Goal: Information Seeking & Learning: Check status

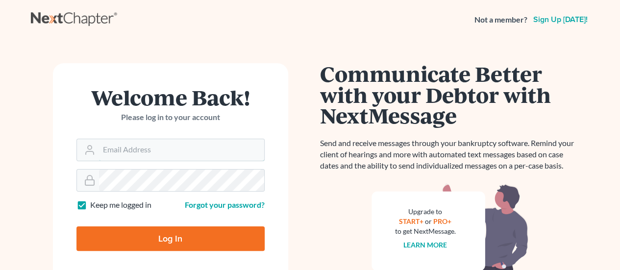
type input "[PERSON_NAME][EMAIL_ADDRESS][DOMAIN_NAME]"
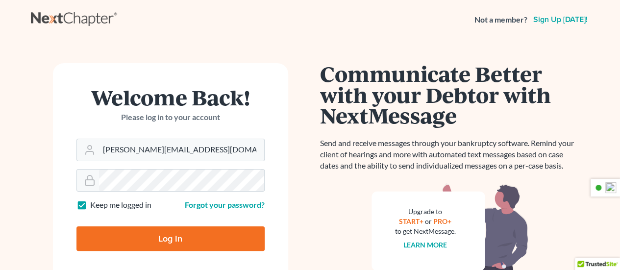
click at [193, 238] on input "Log In" at bounding box center [171, 239] width 188 height 25
type input "Thinking..."
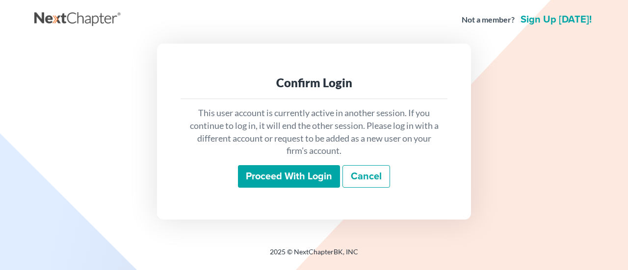
click at [282, 180] on input "Proceed with login" at bounding box center [289, 176] width 102 height 23
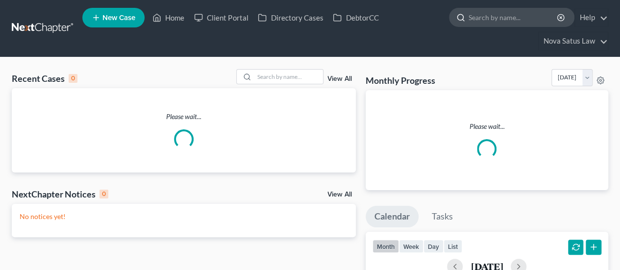
click at [482, 15] on input "search" at bounding box center [514, 17] width 90 height 18
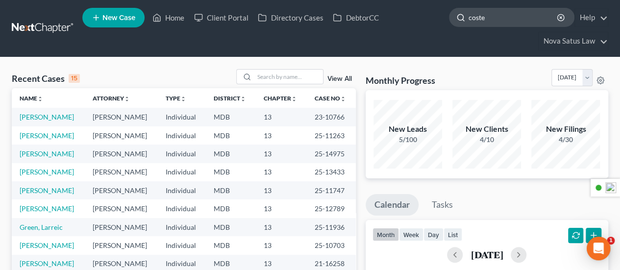
type input "coster"
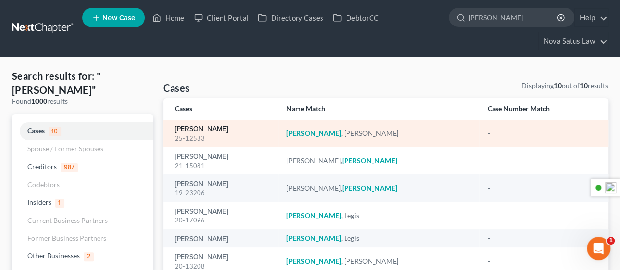
click at [204, 128] on link "Coster, Annette" at bounding box center [201, 129] width 53 height 7
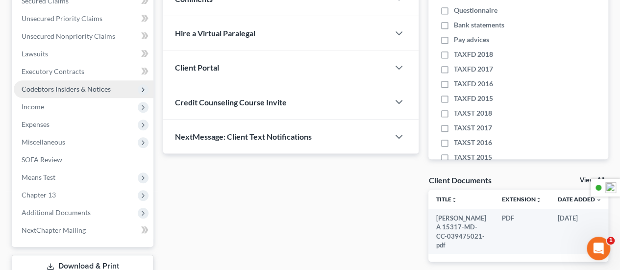
scroll to position [294, 0]
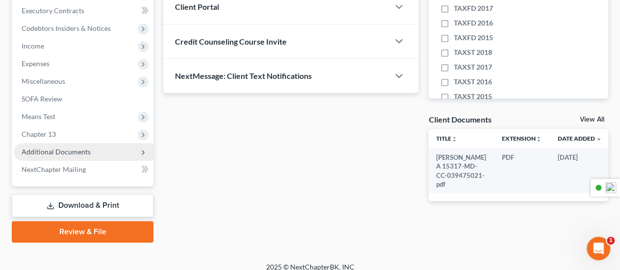
click at [88, 152] on span "Additional Documents" at bounding box center [56, 152] width 69 height 8
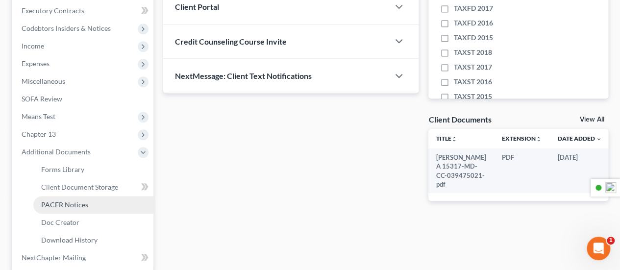
click at [84, 201] on span "PACER Notices" at bounding box center [64, 205] width 47 height 8
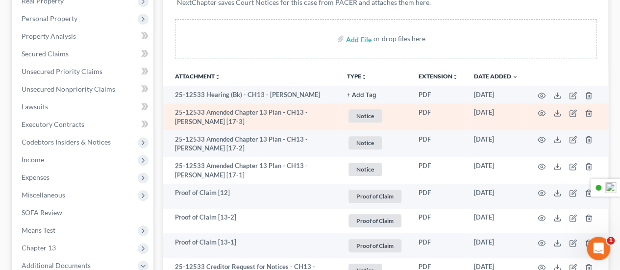
scroll to position [196, 0]
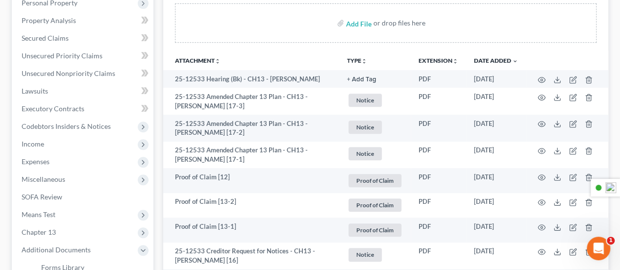
click at [359, 59] on button "TYPE unfold_more" at bounding box center [357, 61] width 20 height 6
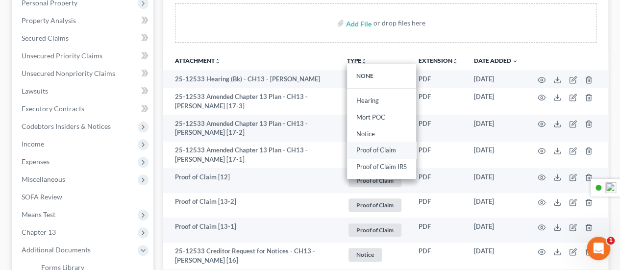
click at [374, 148] on link "Proof of Claim" at bounding box center [381, 150] width 69 height 17
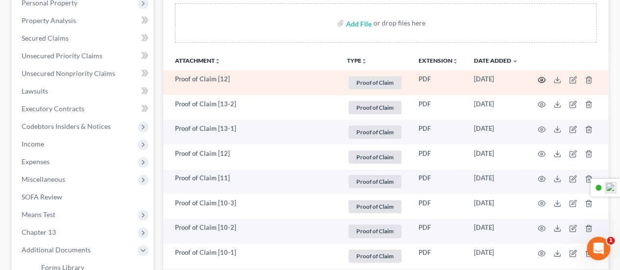
click at [542, 77] on icon "button" at bounding box center [542, 80] width 8 height 8
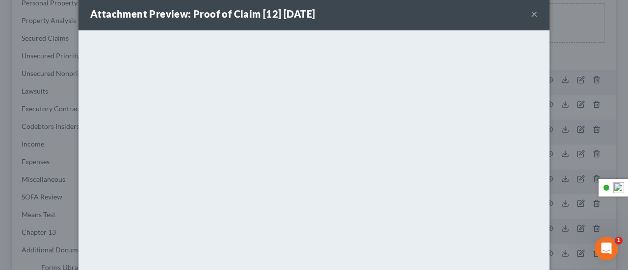
scroll to position [0, 0]
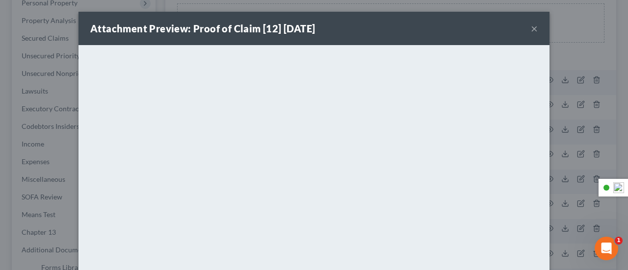
click at [534, 27] on div "Attachment Preview: Proof of Claim [12] 08/18/2025 ×" at bounding box center [313, 28] width 471 height 33
click at [531, 28] on button "×" at bounding box center [534, 29] width 7 height 12
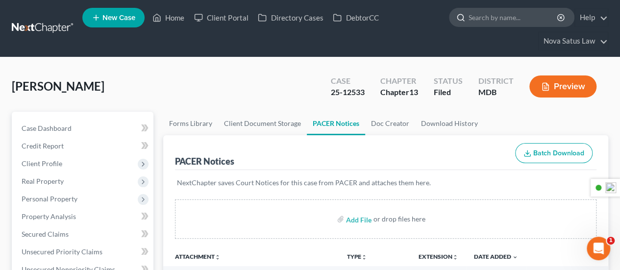
click at [520, 18] on input "search" at bounding box center [514, 17] width 90 height 18
type input "carla"
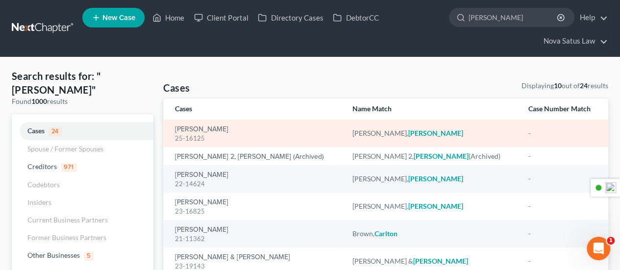
click at [214, 134] on div "25-16125" at bounding box center [256, 138] width 162 height 9
click at [214, 131] on link "Johnson, Carla" at bounding box center [201, 129] width 53 height 7
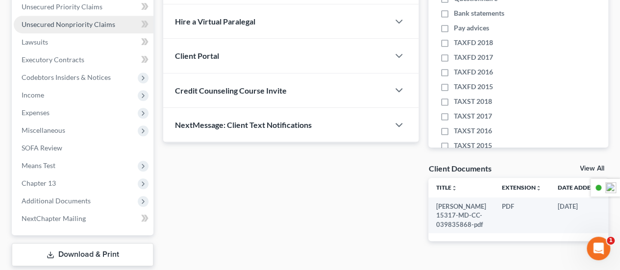
scroll to position [294, 0]
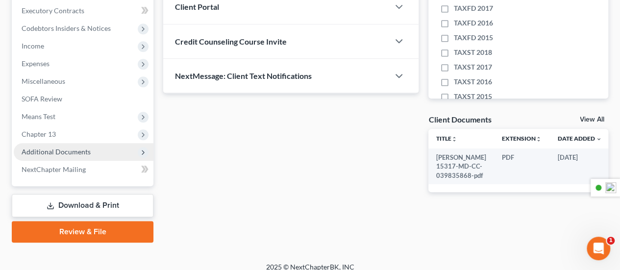
click at [79, 153] on span "Additional Documents" at bounding box center [56, 152] width 69 height 8
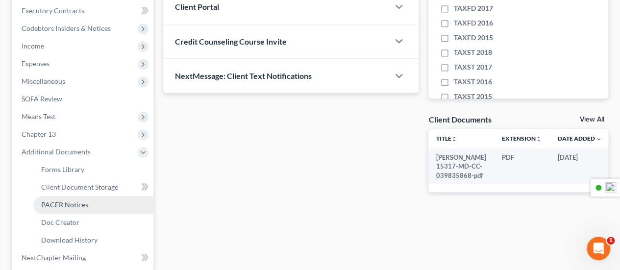
click at [70, 204] on span "PACER Notices" at bounding box center [64, 205] width 47 height 8
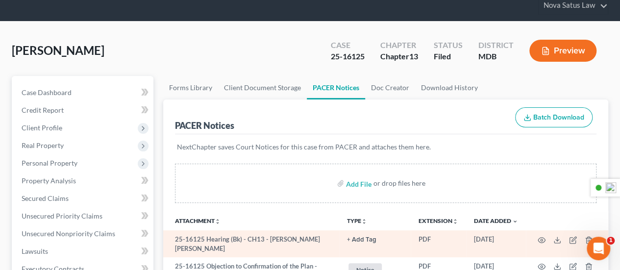
scroll to position [98, 0]
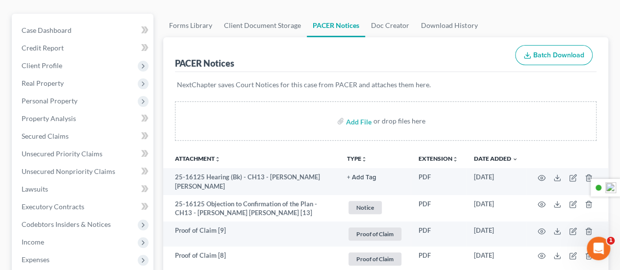
click at [356, 159] on button "TYPE unfold_more" at bounding box center [357, 159] width 20 height 6
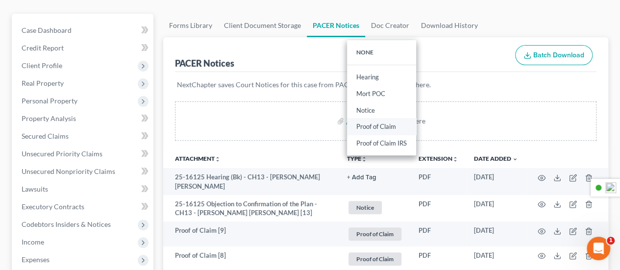
click at [369, 124] on link "Proof of Claim" at bounding box center [381, 127] width 69 height 17
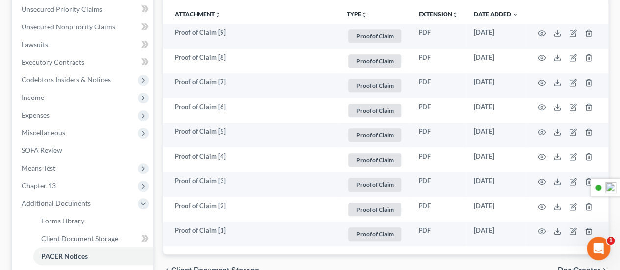
scroll to position [245, 0]
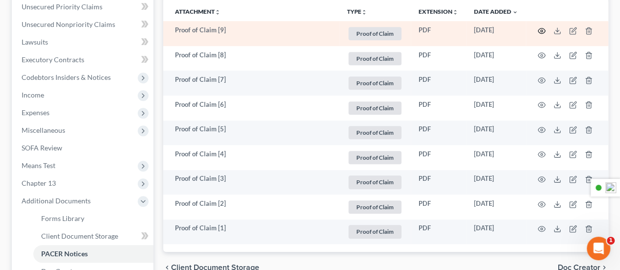
click at [544, 30] on icon "button" at bounding box center [542, 31] width 8 height 8
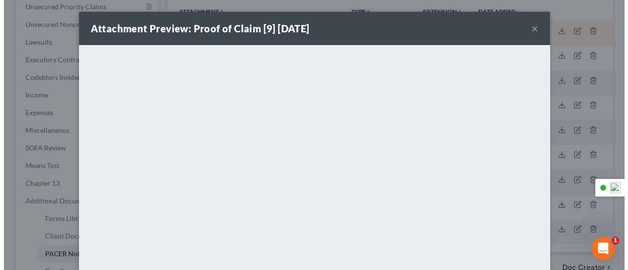
scroll to position [228, 0]
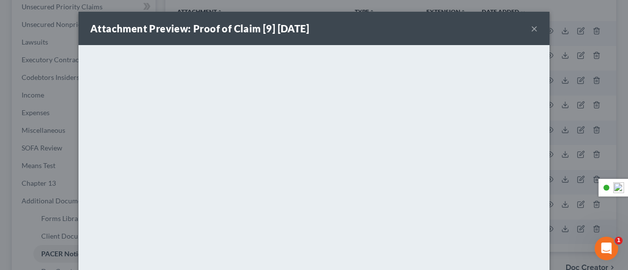
click at [532, 24] on button "×" at bounding box center [534, 29] width 7 height 12
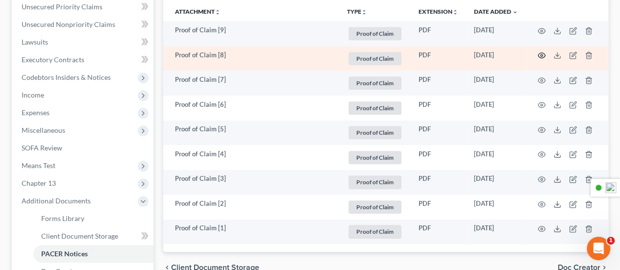
click at [543, 54] on icon "button" at bounding box center [542, 55] width 8 height 8
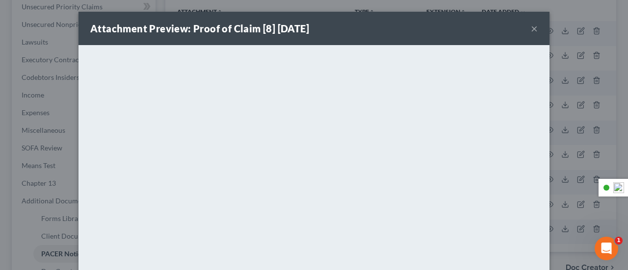
click at [531, 25] on button "×" at bounding box center [534, 29] width 7 height 12
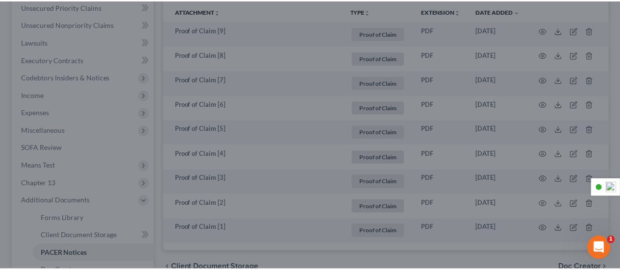
scroll to position [245, 0]
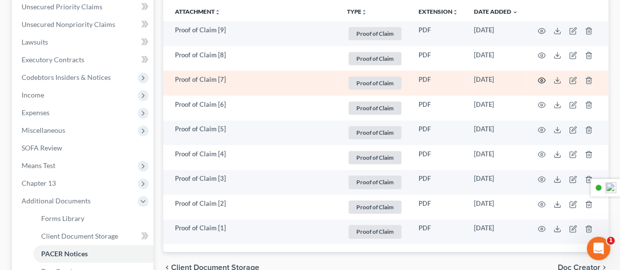
click at [541, 80] on circle "button" at bounding box center [542, 80] width 2 height 2
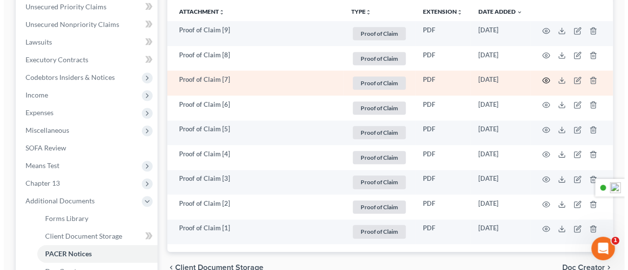
scroll to position [228, 0]
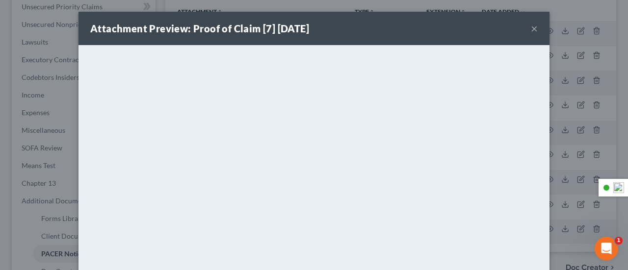
click at [531, 29] on button "×" at bounding box center [534, 29] width 7 height 12
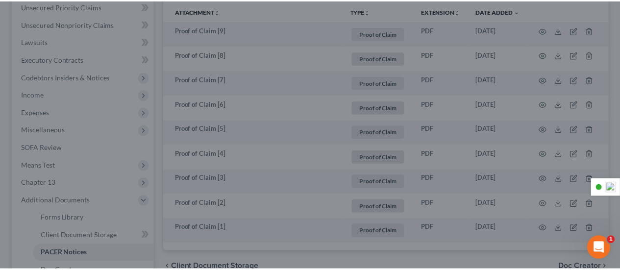
scroll to position [245, 0]
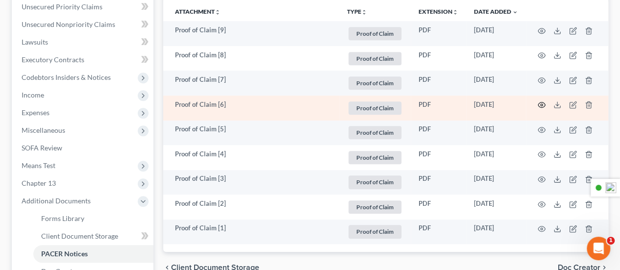
click at [542, 103] on icon "button" at bounding box center [542, 105] width 8 height 8
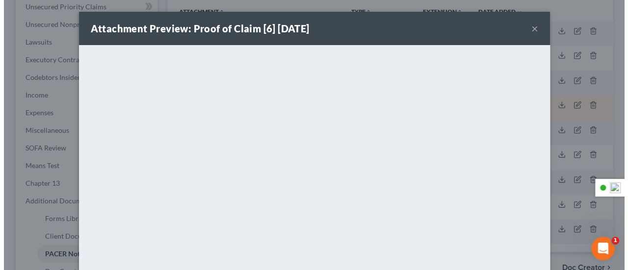
scroll to position [228, 0]
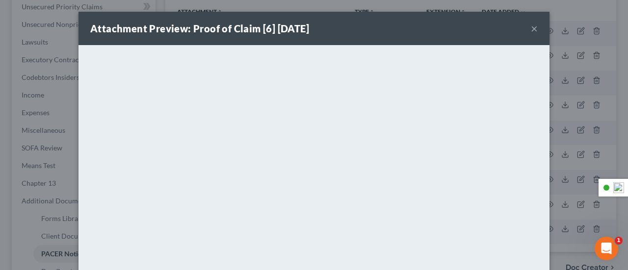
click at [531, 28] on button "×" at bounding box center [534, 29] width 7 height 12
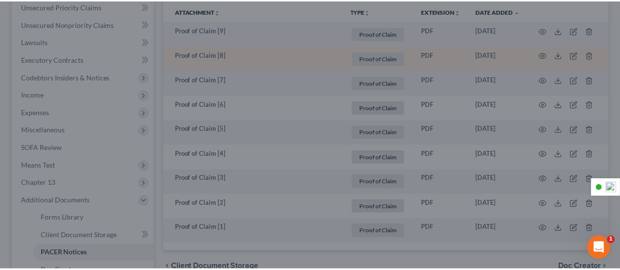
scroll to position [245, 0]
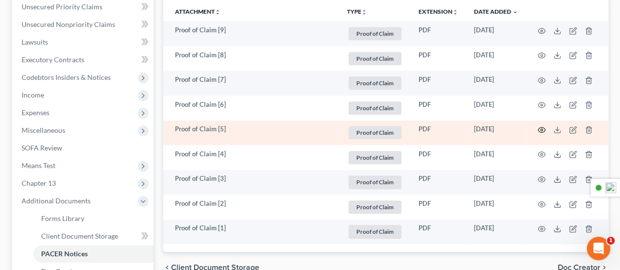
click at [543, 126] on icon "button" at bounding box center [542, 130] width 8 height 8
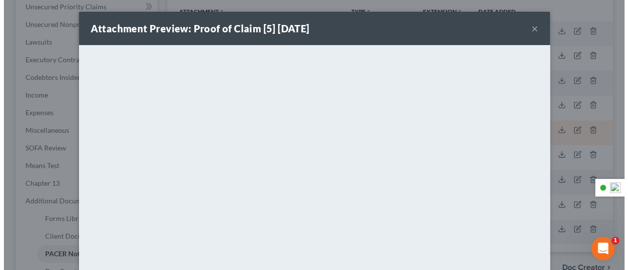
scroll to position [228, 0]
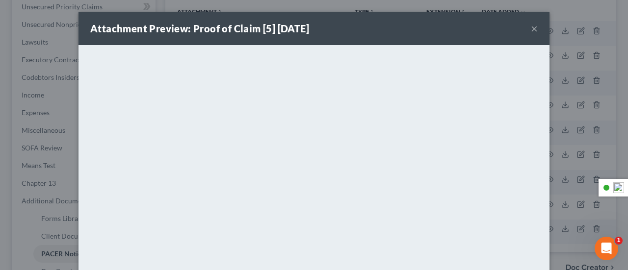
click at [531, 28] on button "×" at bounding box center [534, 29] width 7 height 12
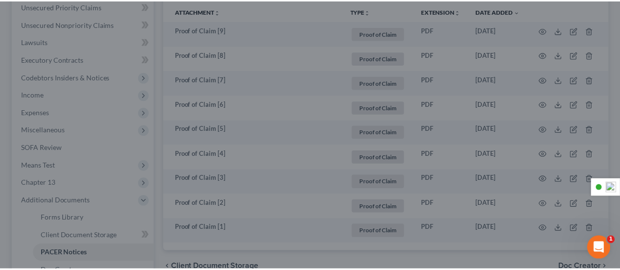
scroll to position [245, 0]
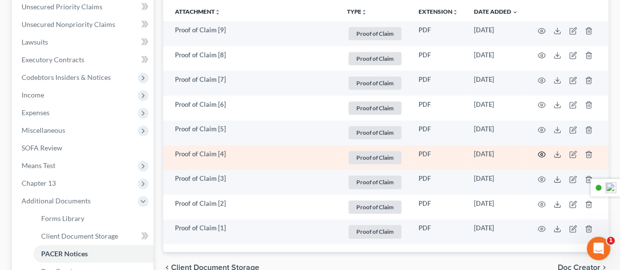
click at [541, 154] on circle "button" at bounding box center [542, 155] width 2 height 2
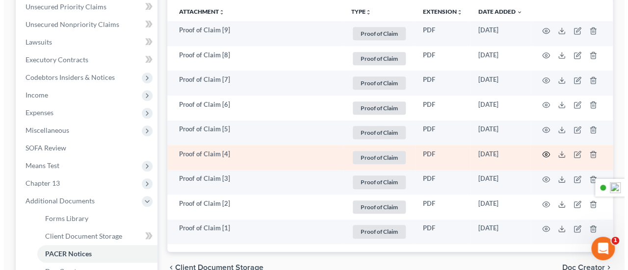
scroll to position [228, 0]
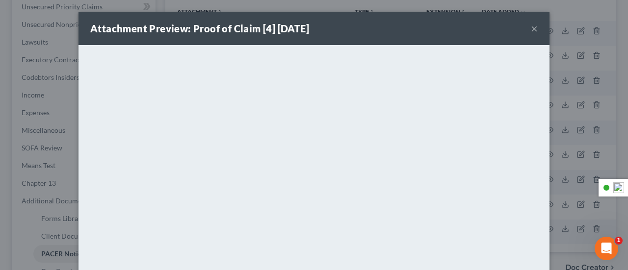
click at [531, 29] on button "×" at bounding box center [534, 29] width 7 height 12
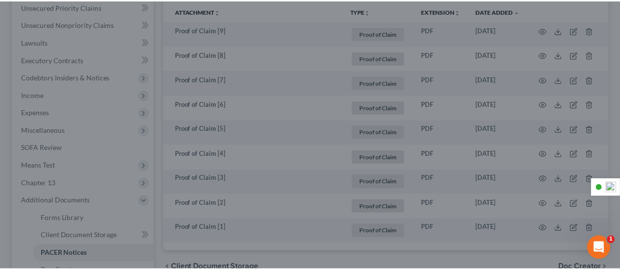
scroll to position [245, 0]
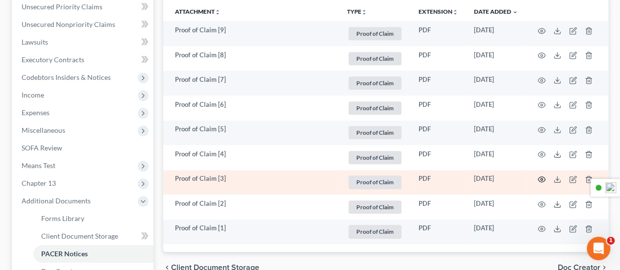
click at [543, 177] on icon "button" at bounding box center [541, 179] width 7 height 5
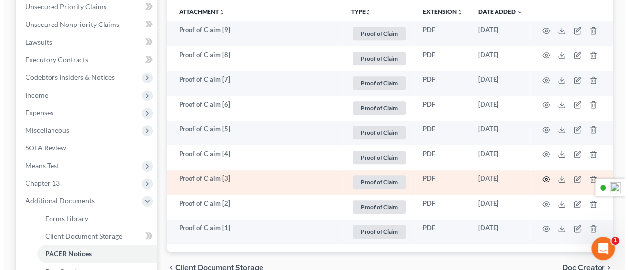
scroll to position [228, 0]
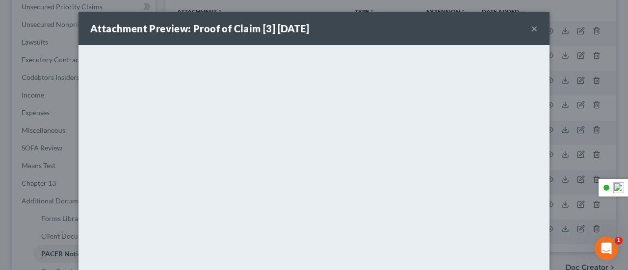
click at [531, 26] on button "×" at bounding box center [534, 29] width 7 height 12
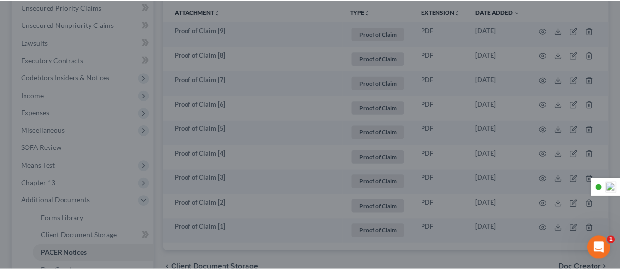
scroll to position [245, 0]
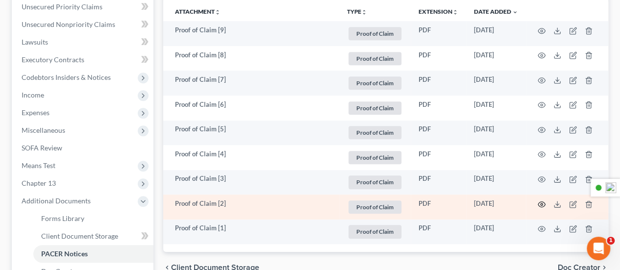
click at [542, 204] on circle "button" at bounding box center [542, 205] width 2 height 2
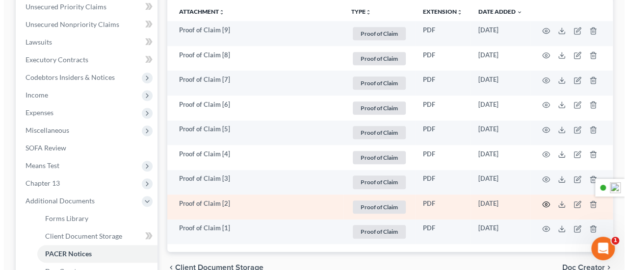
scroll to position [228, 0]
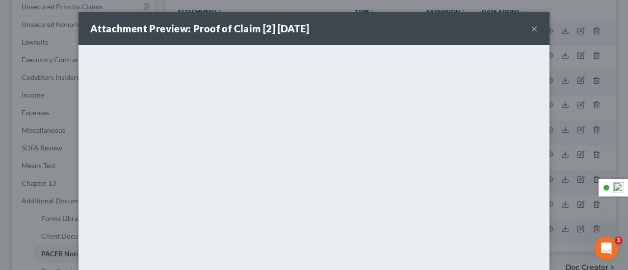
click at [531, 29] on button "×" at bounding box center [534, 29] width 7 height 12
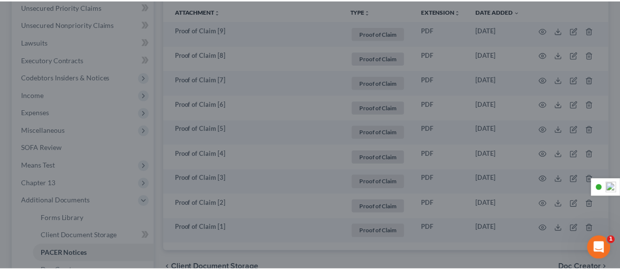
scroll to position [245, 0]
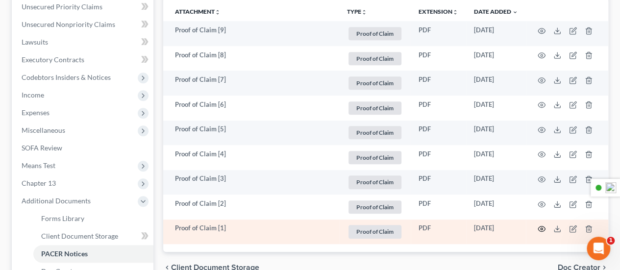
click at [543, 228] on icon "button" at bounding box center [542, 229] width 8 height 8
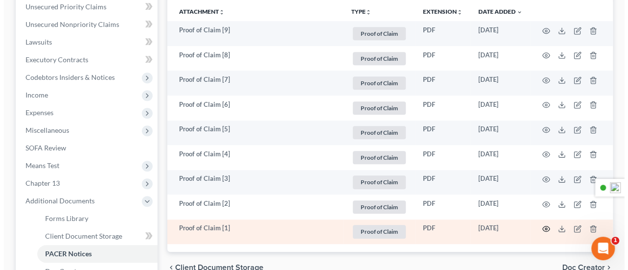
scroll to position [228, 0]
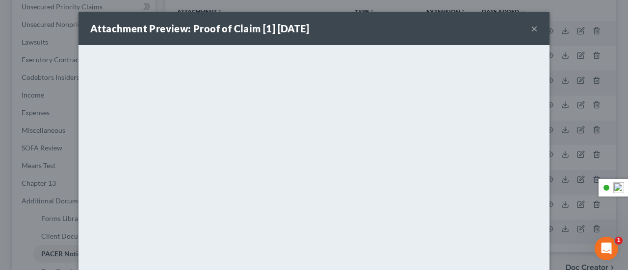
click at [531, 28] on button "×" at bounding box center [534, 29] width 7 height 12
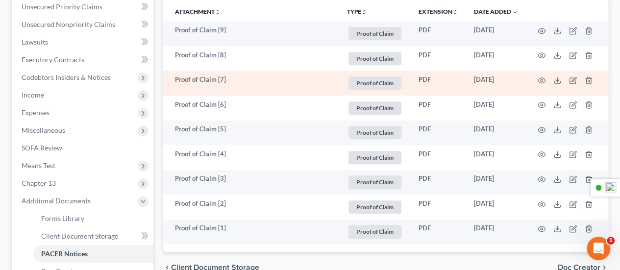
scroll to position [0, 0]
